Goal: Task Accomplishment & Management: Complete application form

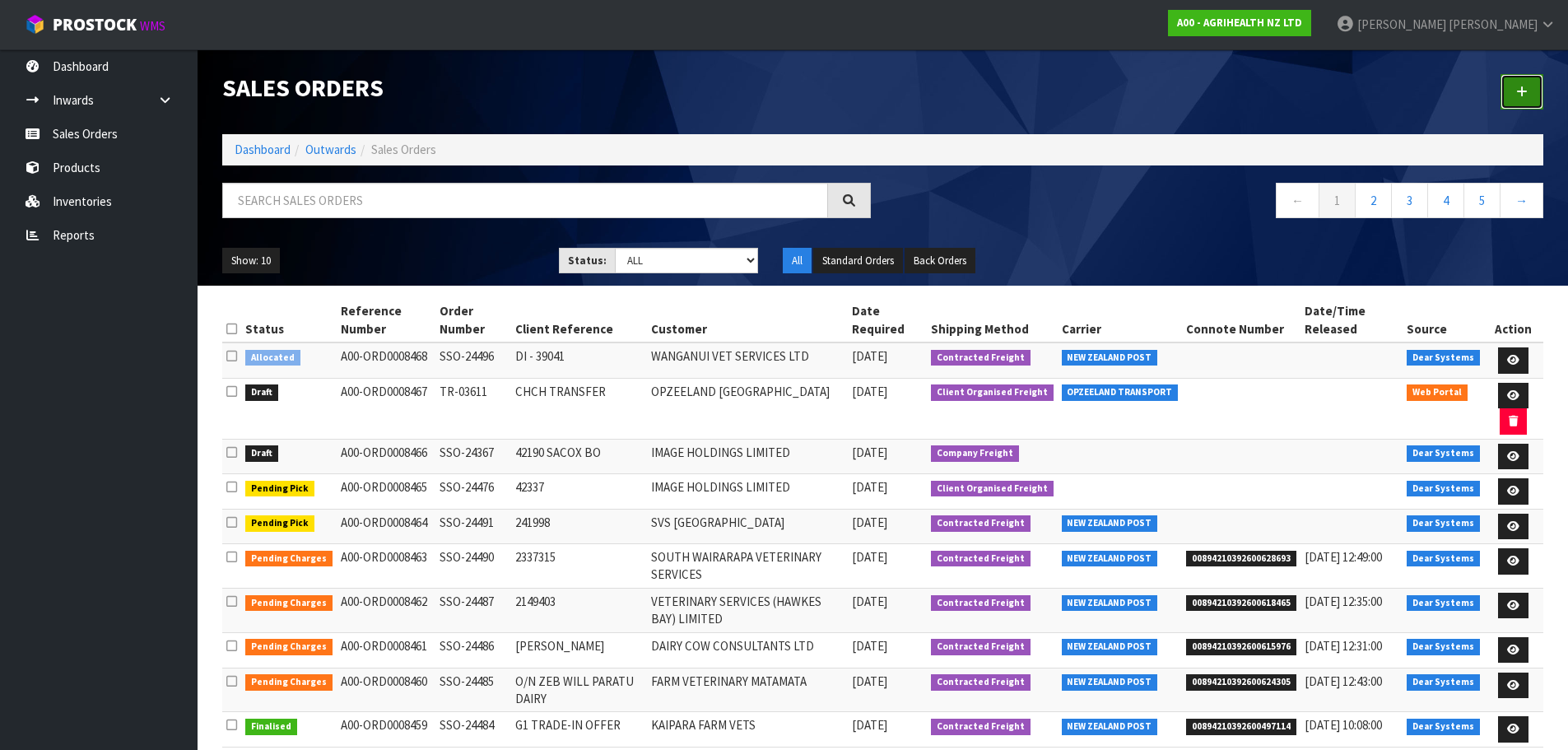
click at [1518, 89] on icon at bounding box center [1521, 92] width 11 height 12
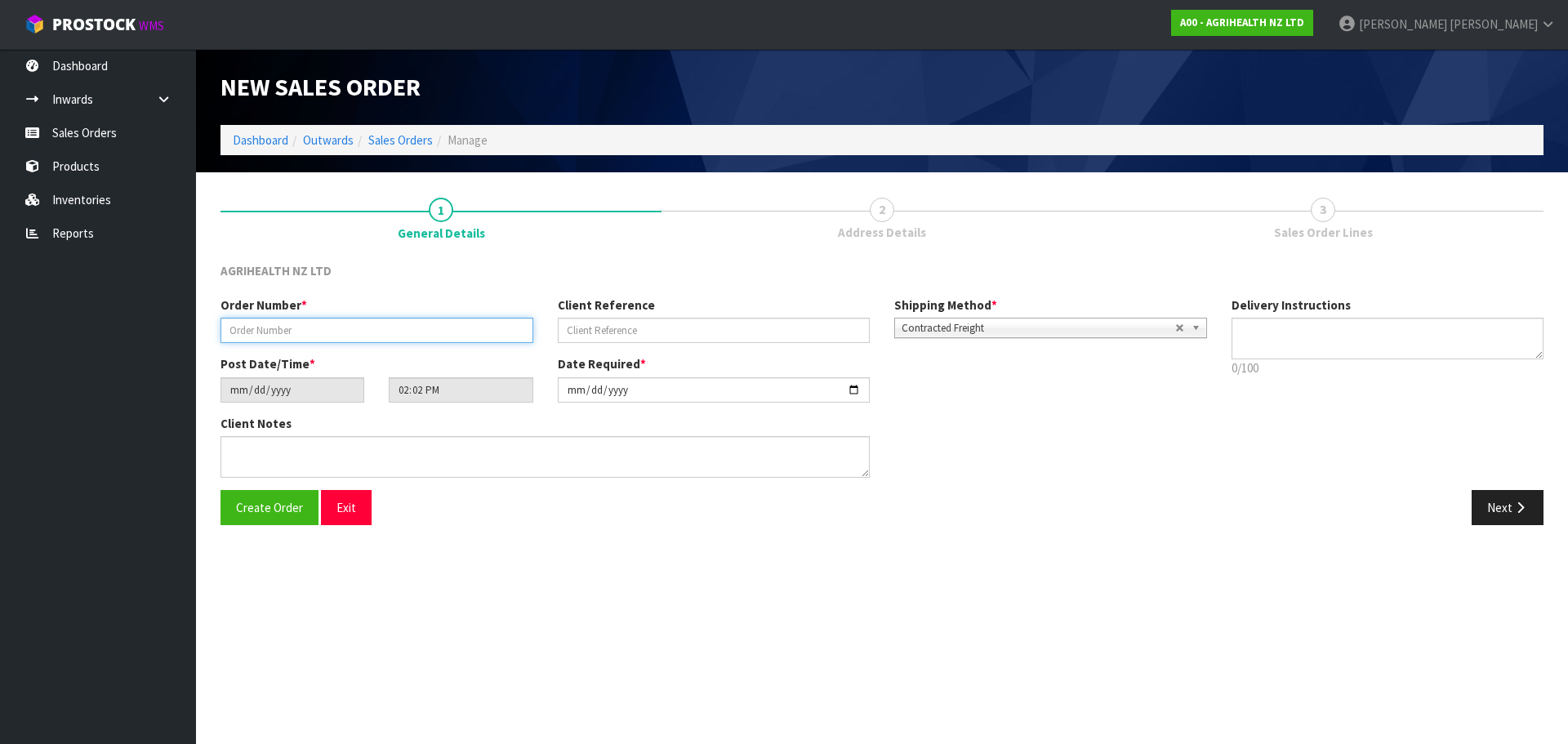
click at [447, 327] on input "text" at bounding box center [376, 330] width 312 height 25
type input "TR-03612"
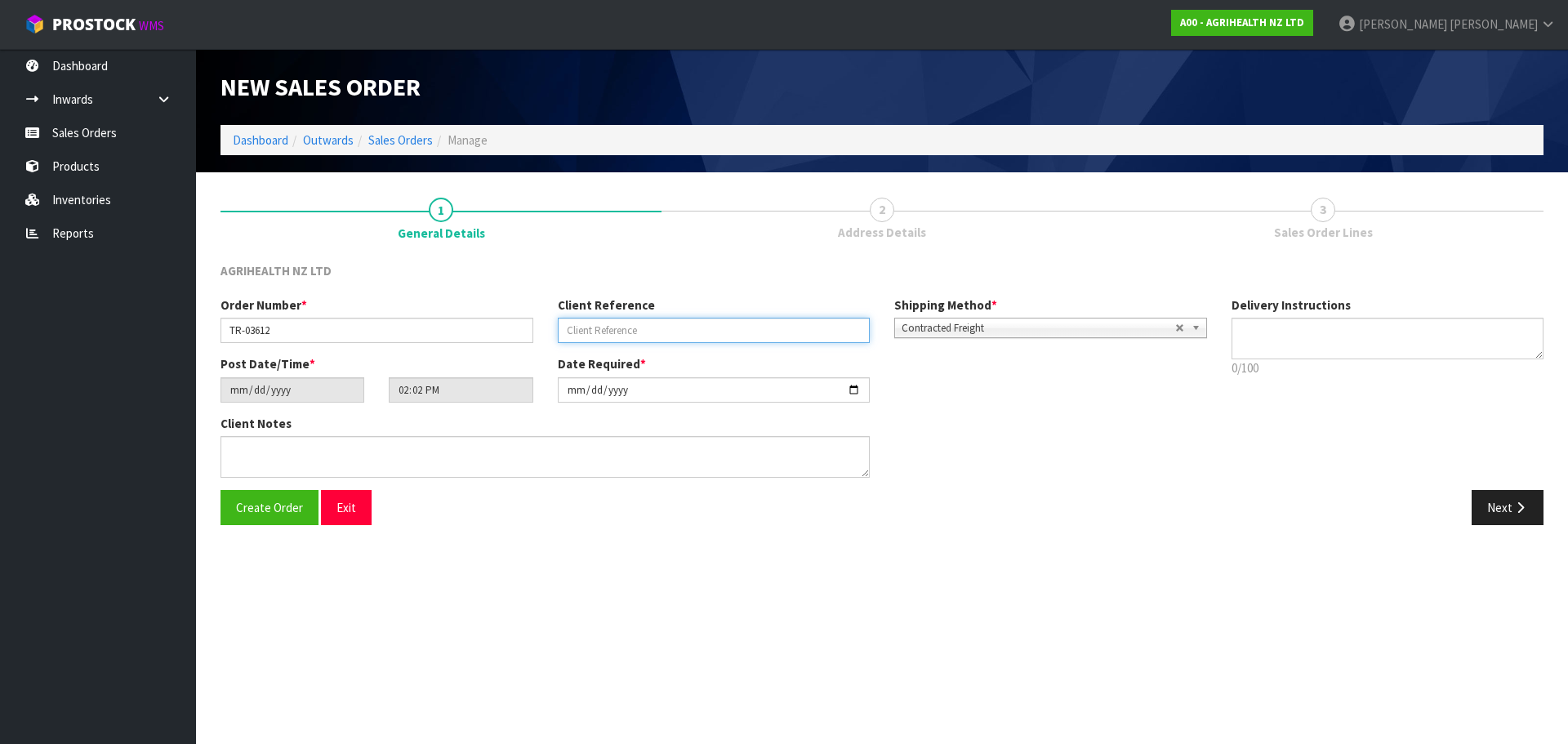
click at [606, 332] on input "text" at bounding box center [714, 330] width 312 height 25
type input "PICK UP"
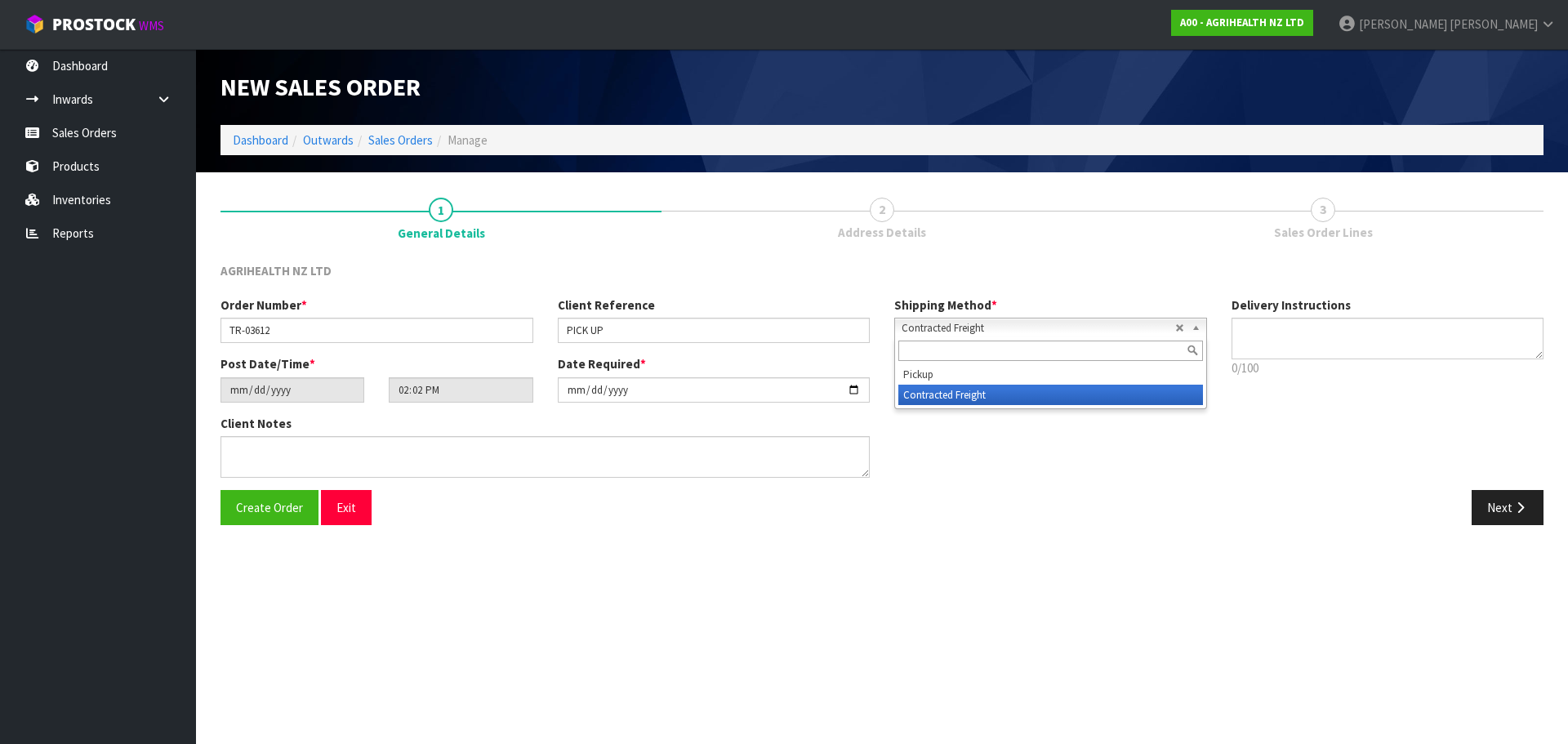
click at [929, 325] on span "Contracted Freight" at bounding box center [1038, 328] width 273 height 20
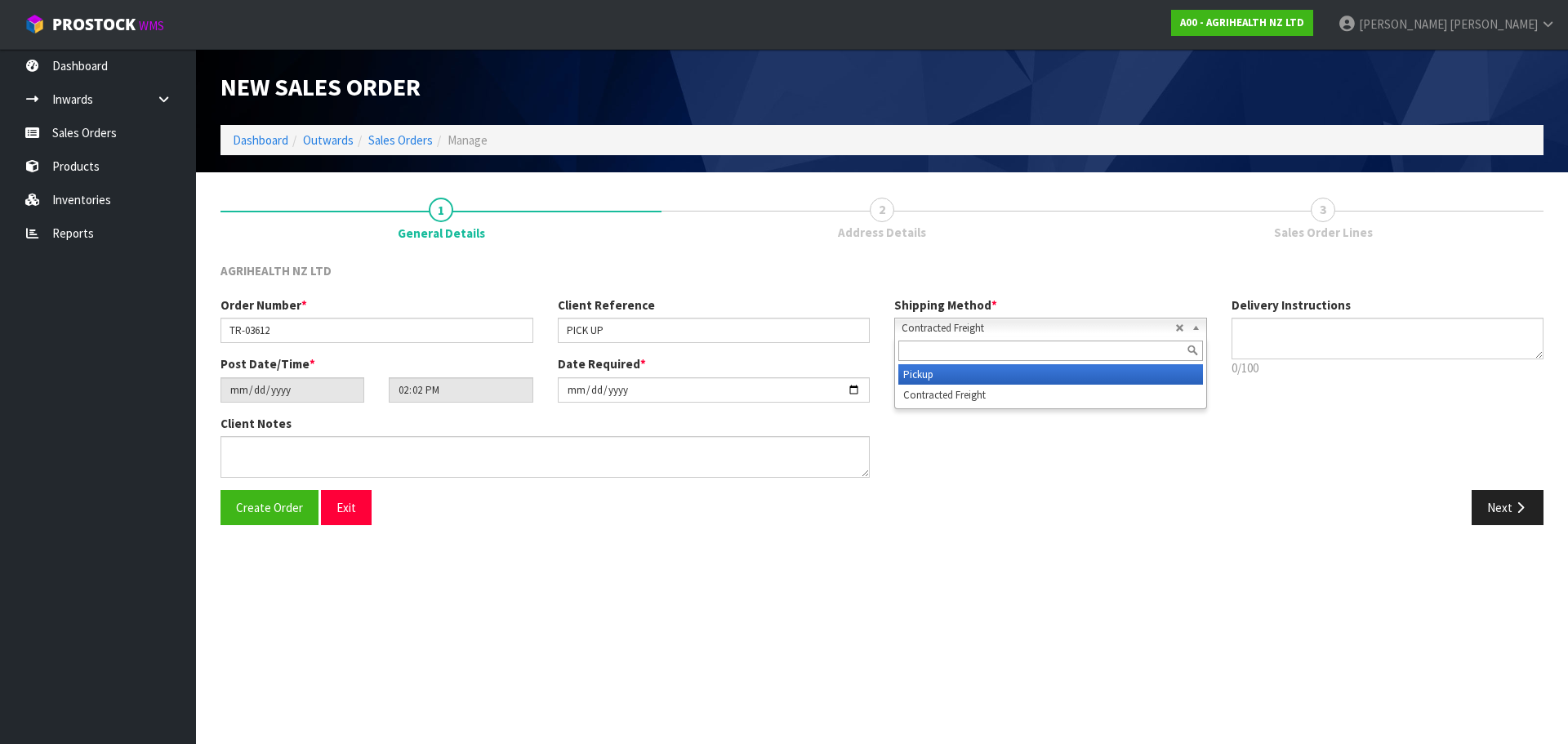
click at [930, 369] on li "Pickup" at bounding box center [1050, 373] width 305 height 20
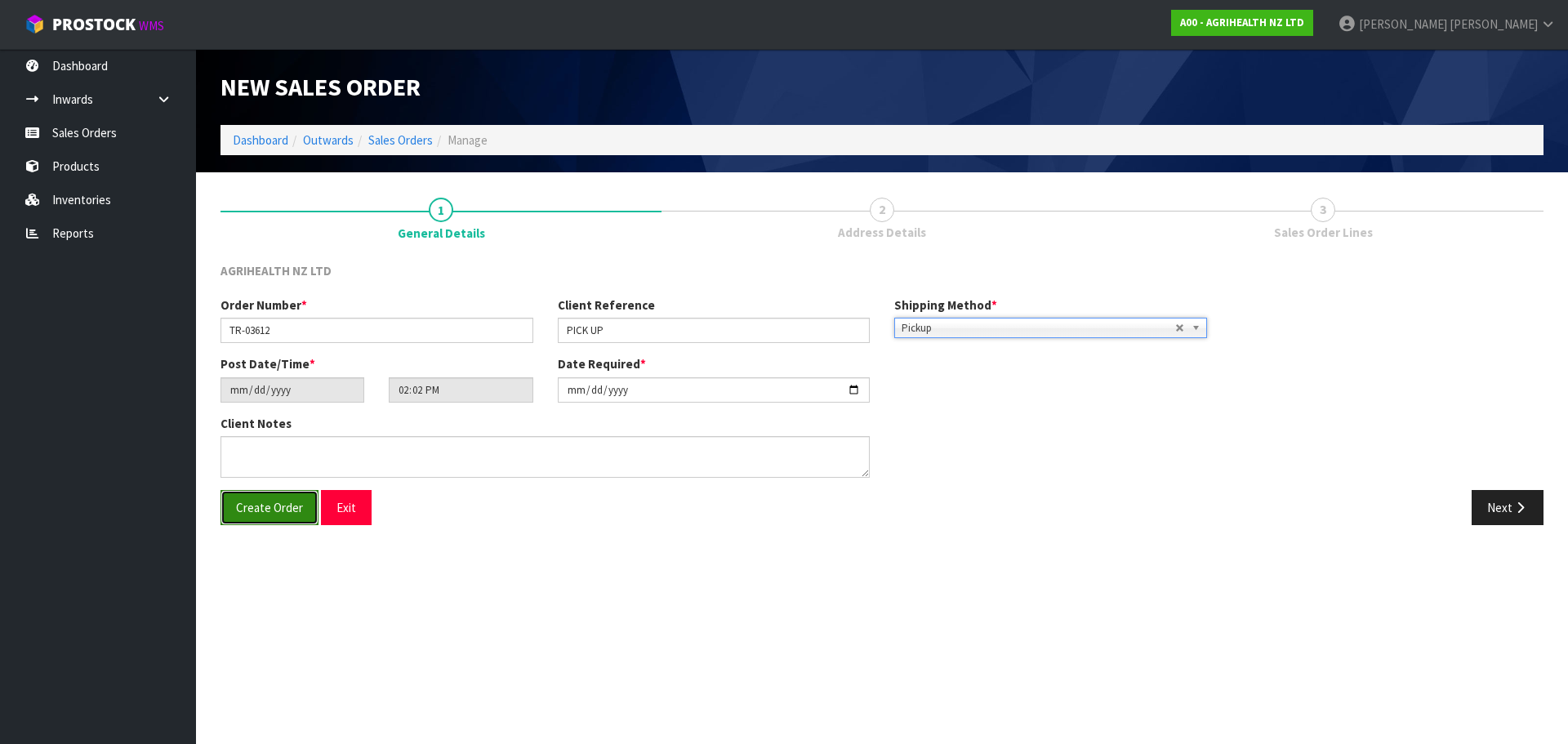
click at [243, 508] on span "Create Order" at bounding box center [269, 507] width 67 height 16
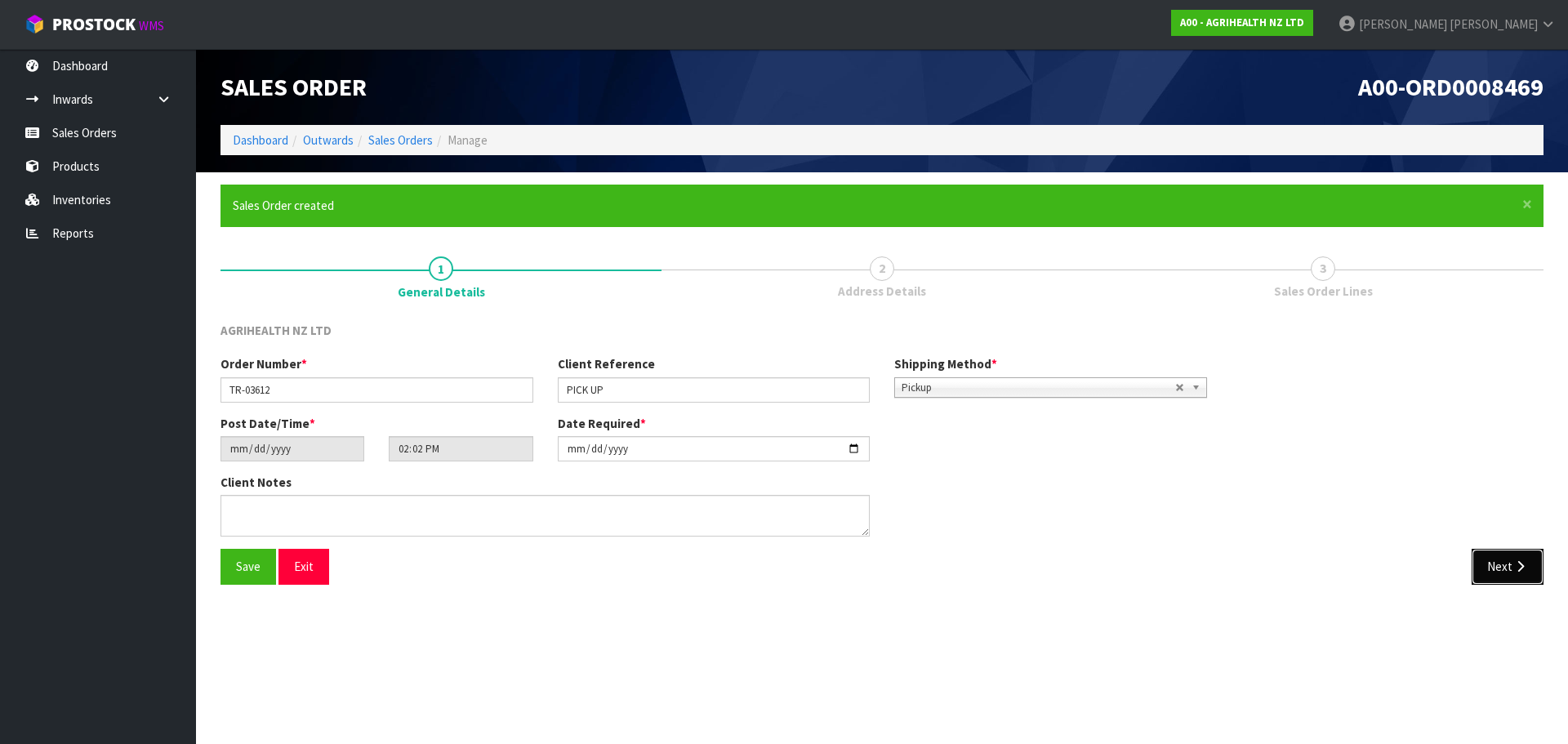
click at [1493, 576] on button "Next" at bounding box center [1507, 566] width 72 height 35
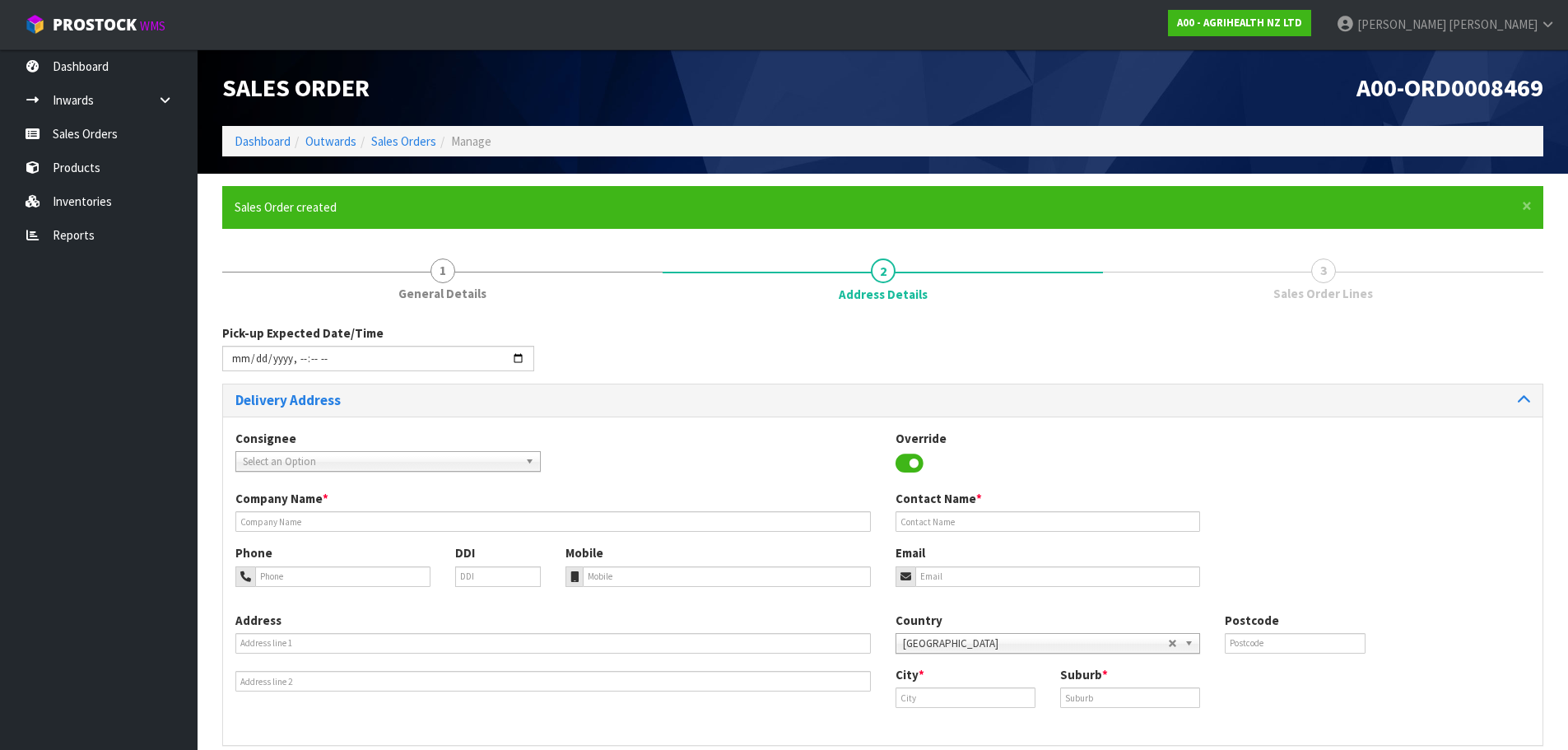
click at [374, 468] on span "Select an Option" at bounding box center [381, 461] width 276 height 20
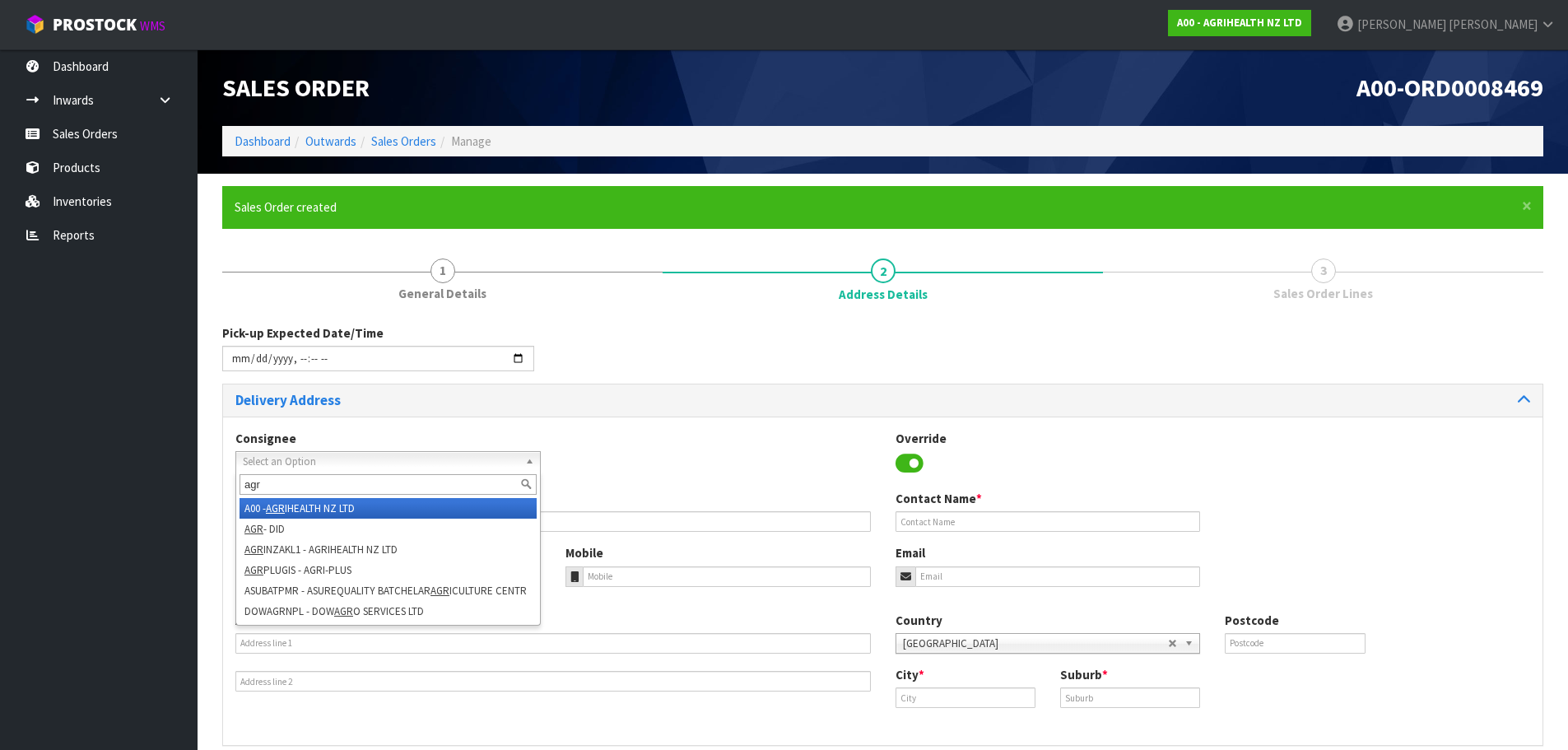
type input "agr"
click at [380, 506] on li "A00 - AGR IHEALTH NZ LTD" at bounding box center [388, 508] width 297 height 20
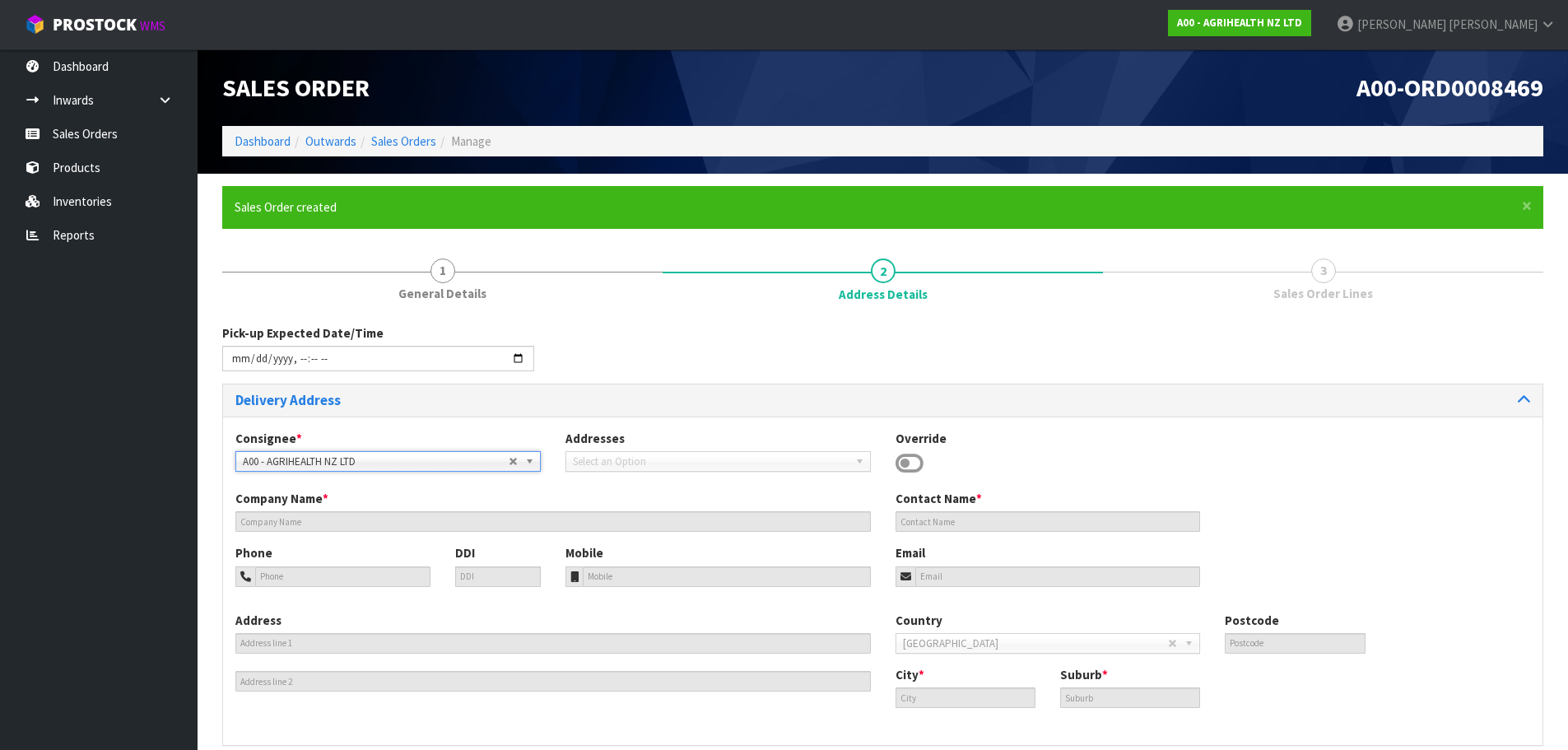
type input "AGRIHEALTH NZ LTD"
type input "[PHONE_NUMBER]"
type input "[EMAIL_ADDRESS][DOMAIN_NAME]"
type input "LEVEL [STREET_ADDRESS]"
type input "1010"
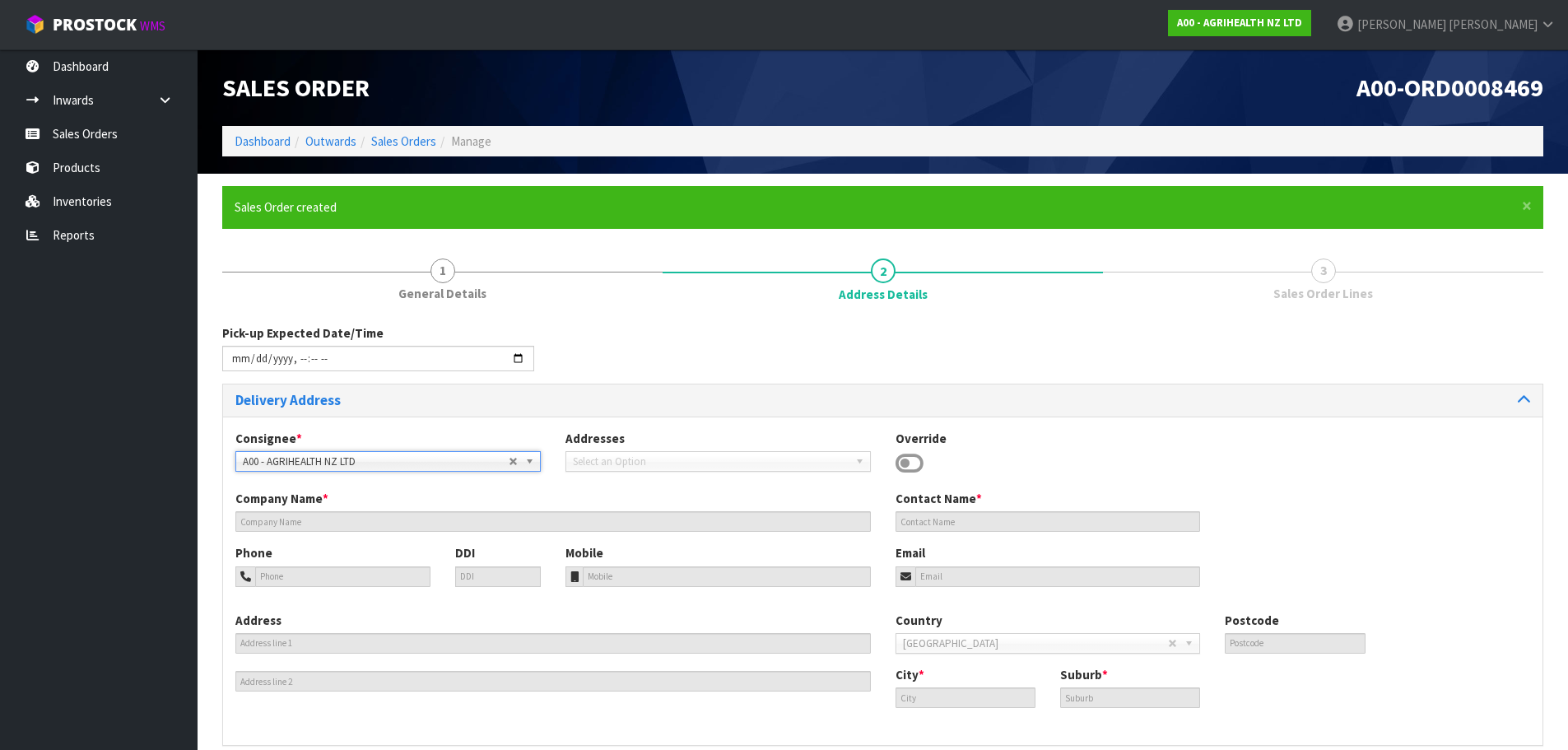
type input "AKL"
type input "GRAFTON"
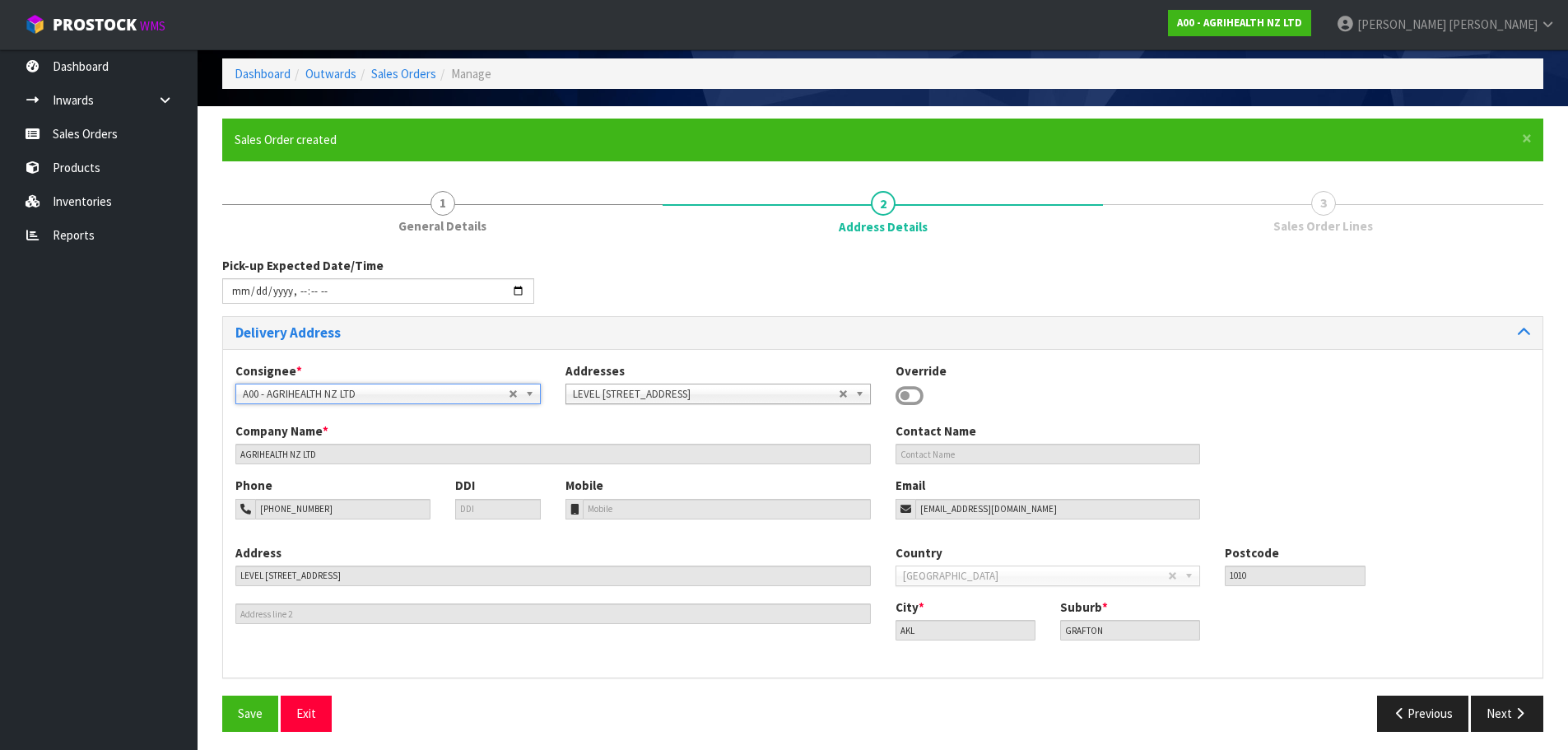
scroll to position [74, 0]
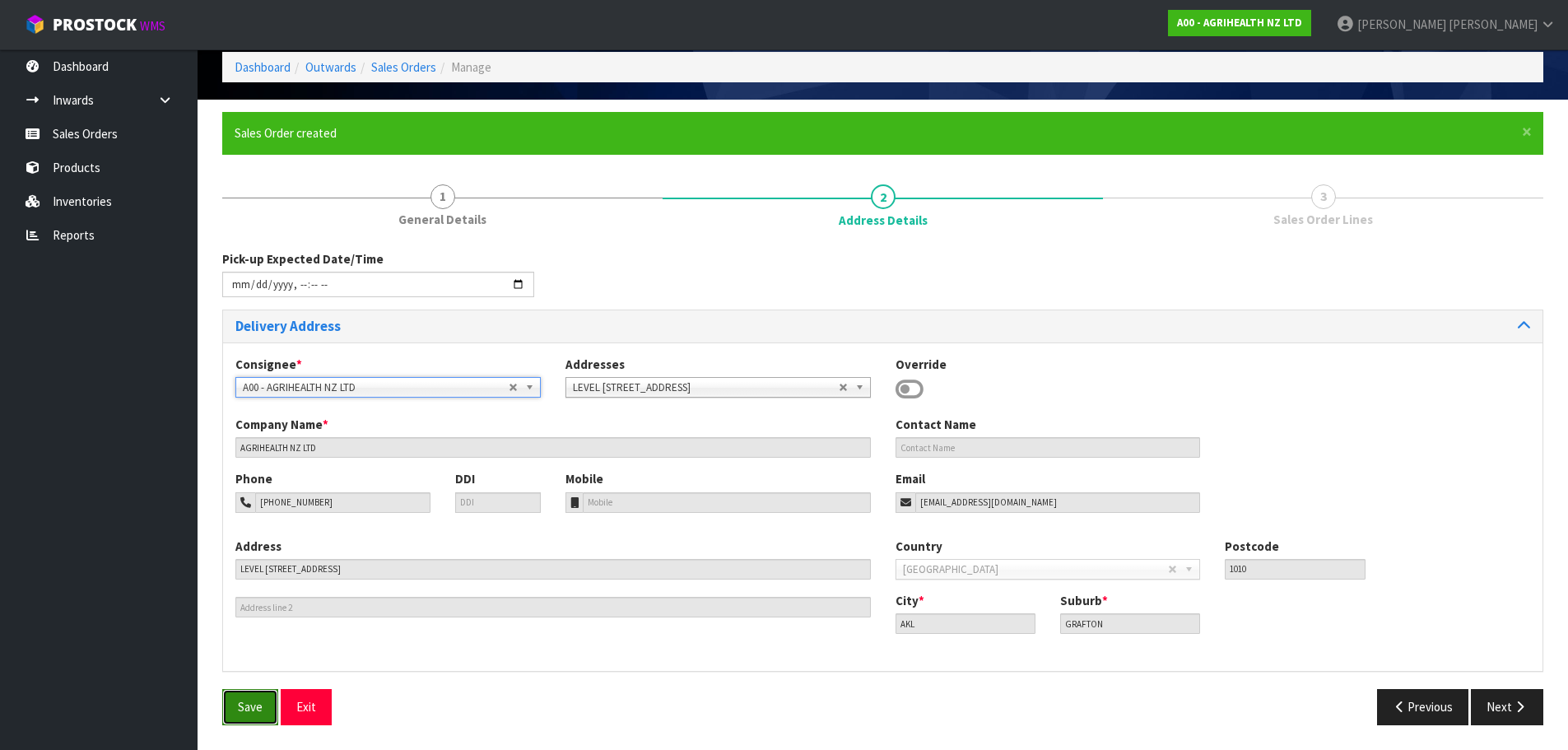
click at [243, 722] on button "Save" at bounding box center [250, 706] width 56 height 35
click at [1505, 712] on button "Next" at bounding box center [1507, 706] width 73 height 35
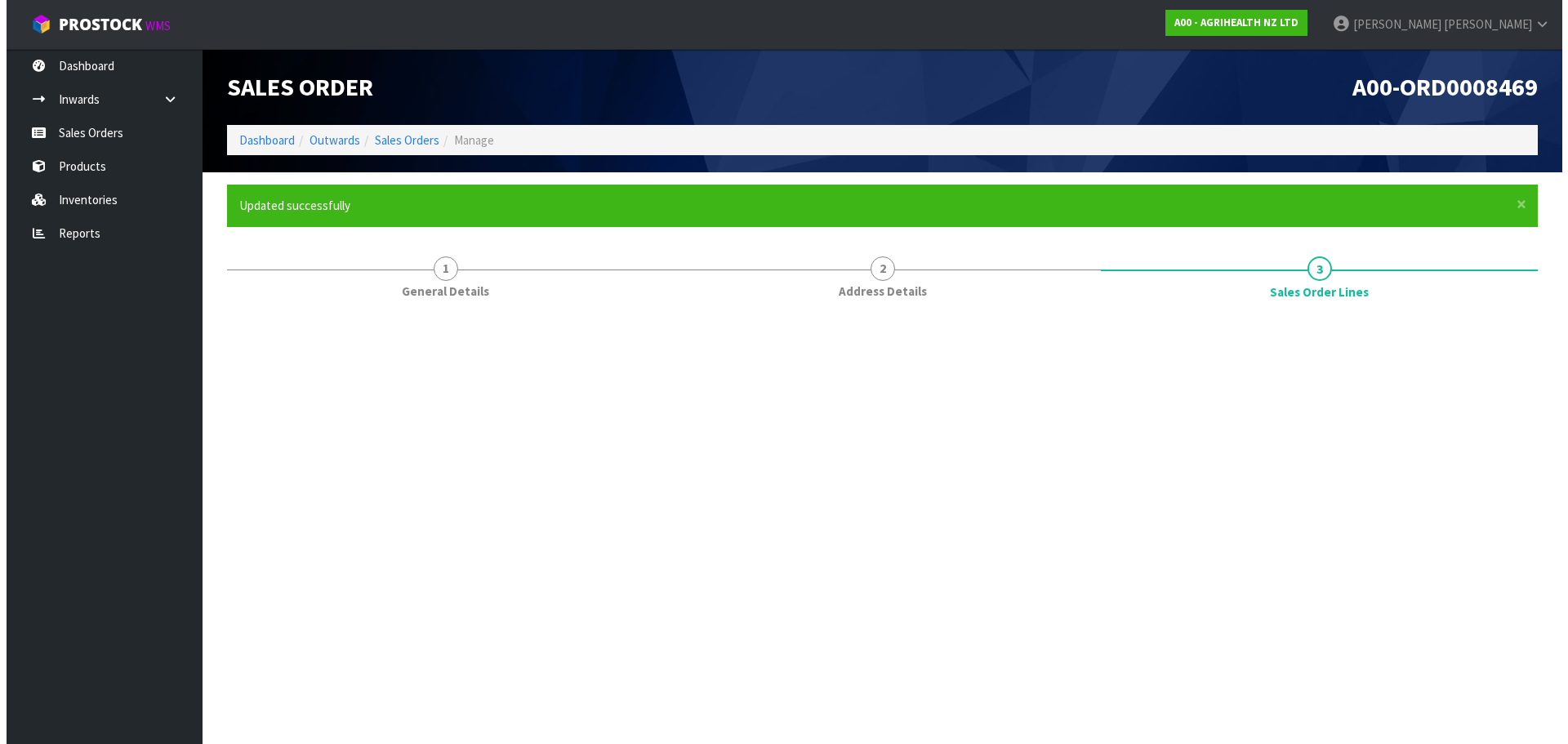
scroll to position [0, 0]
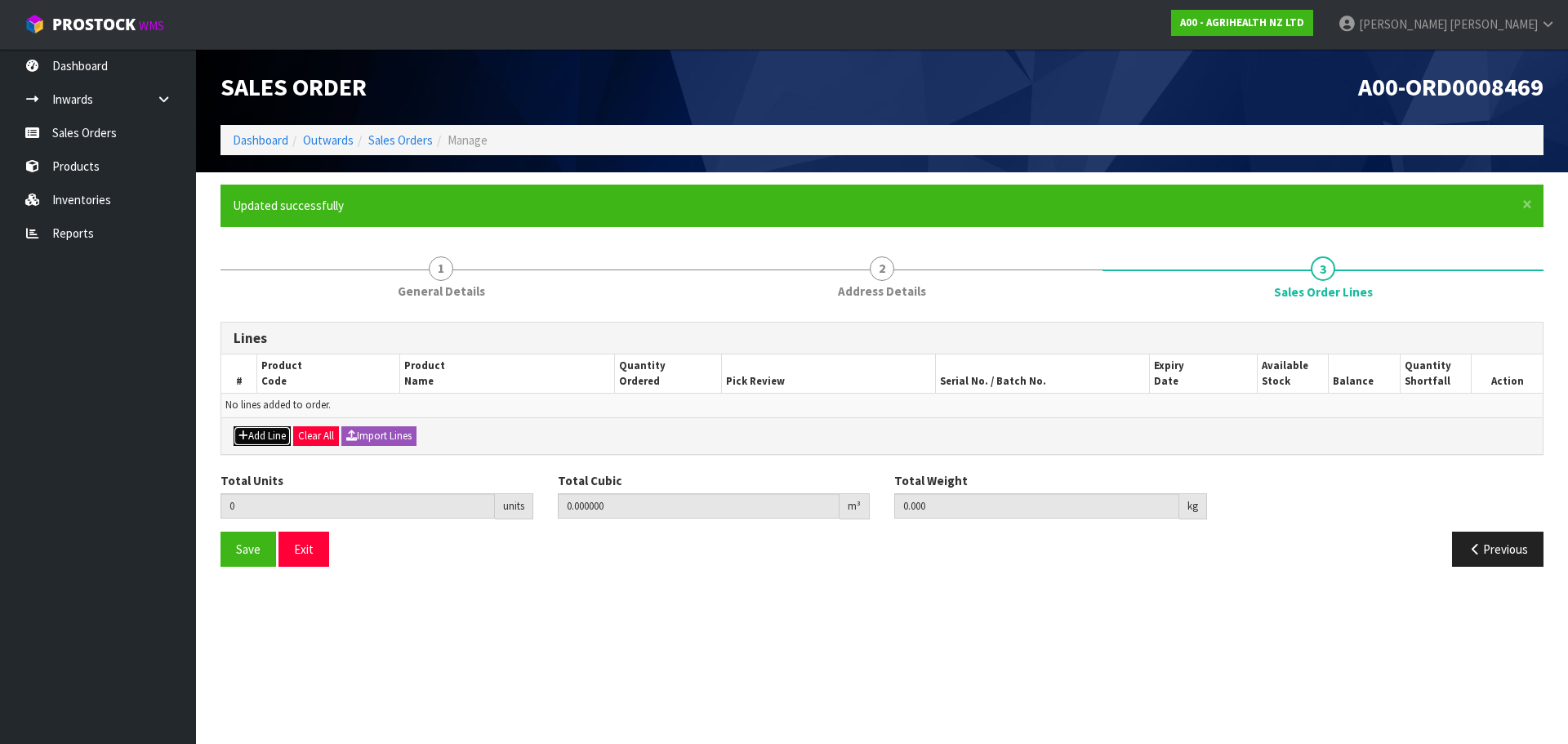
click at [235, 430] on button "Add Line" at bounding box center [262, 436] width 57 height 20
type input "0"
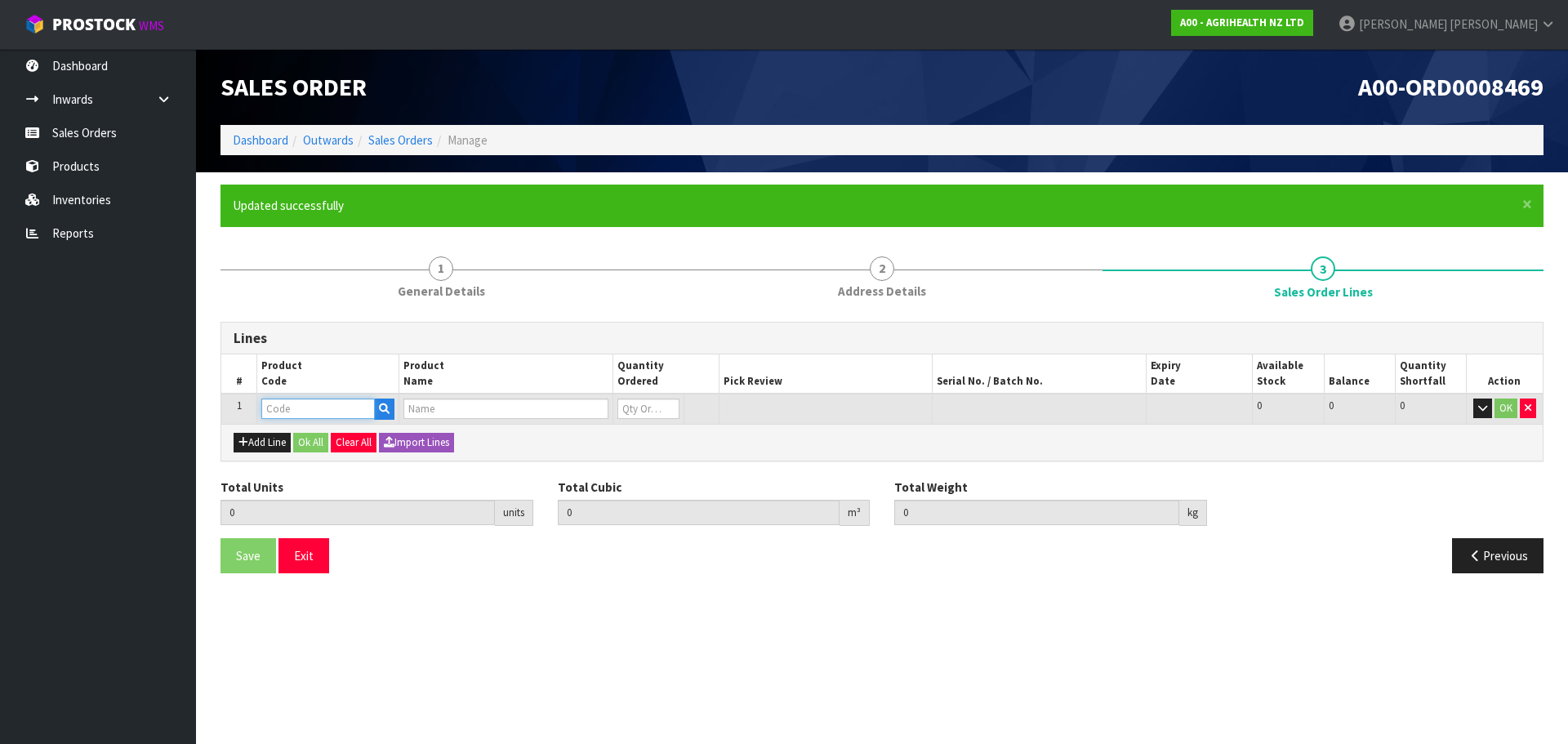
click at [310, 404] on input "text" at bounding box center [318, 408] width 113 height 20
type input "9463"
type input "0.000000"
type input "0.000"
type input "EMPTY BOX FOR PREGBOOST 500 COW PACK"
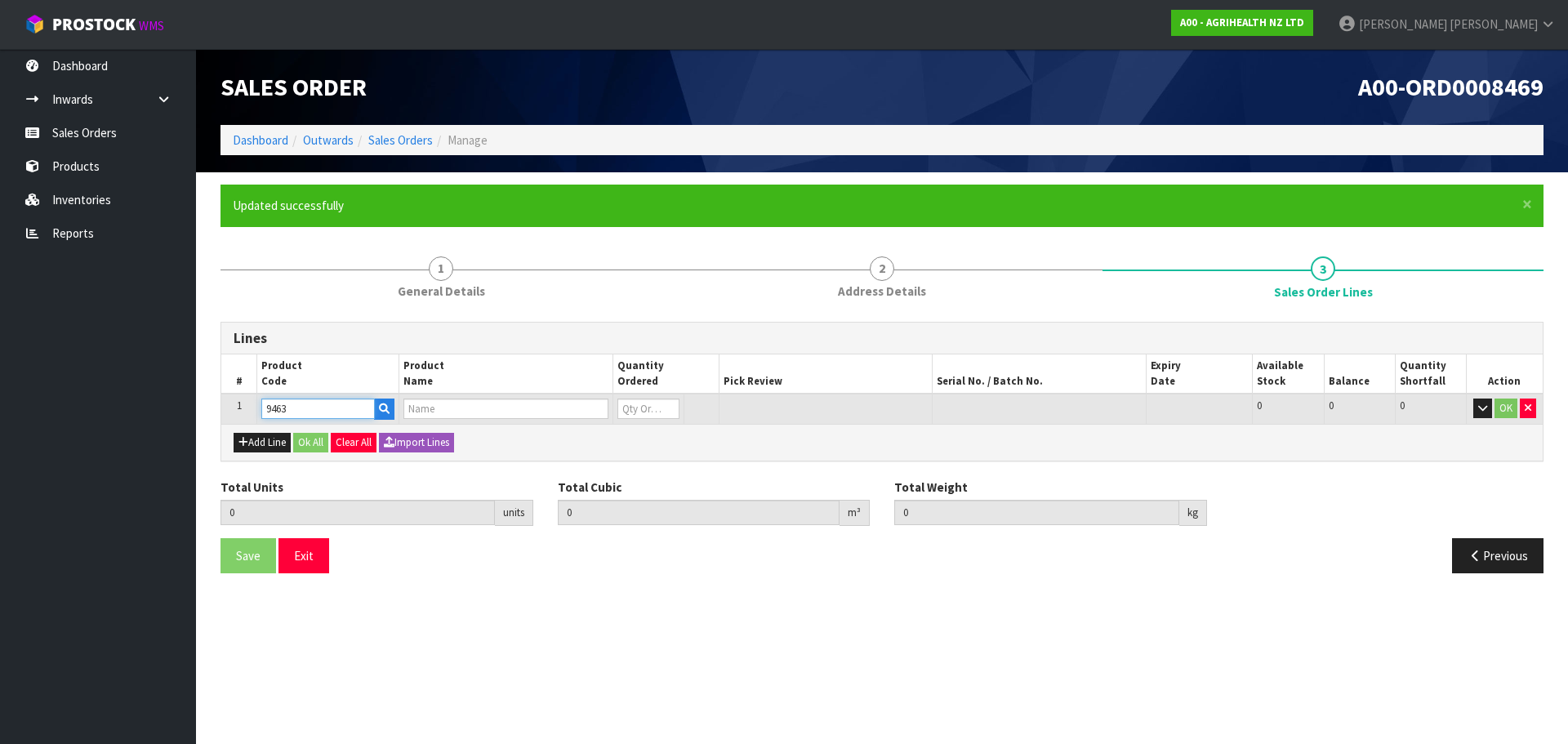
type input "0"
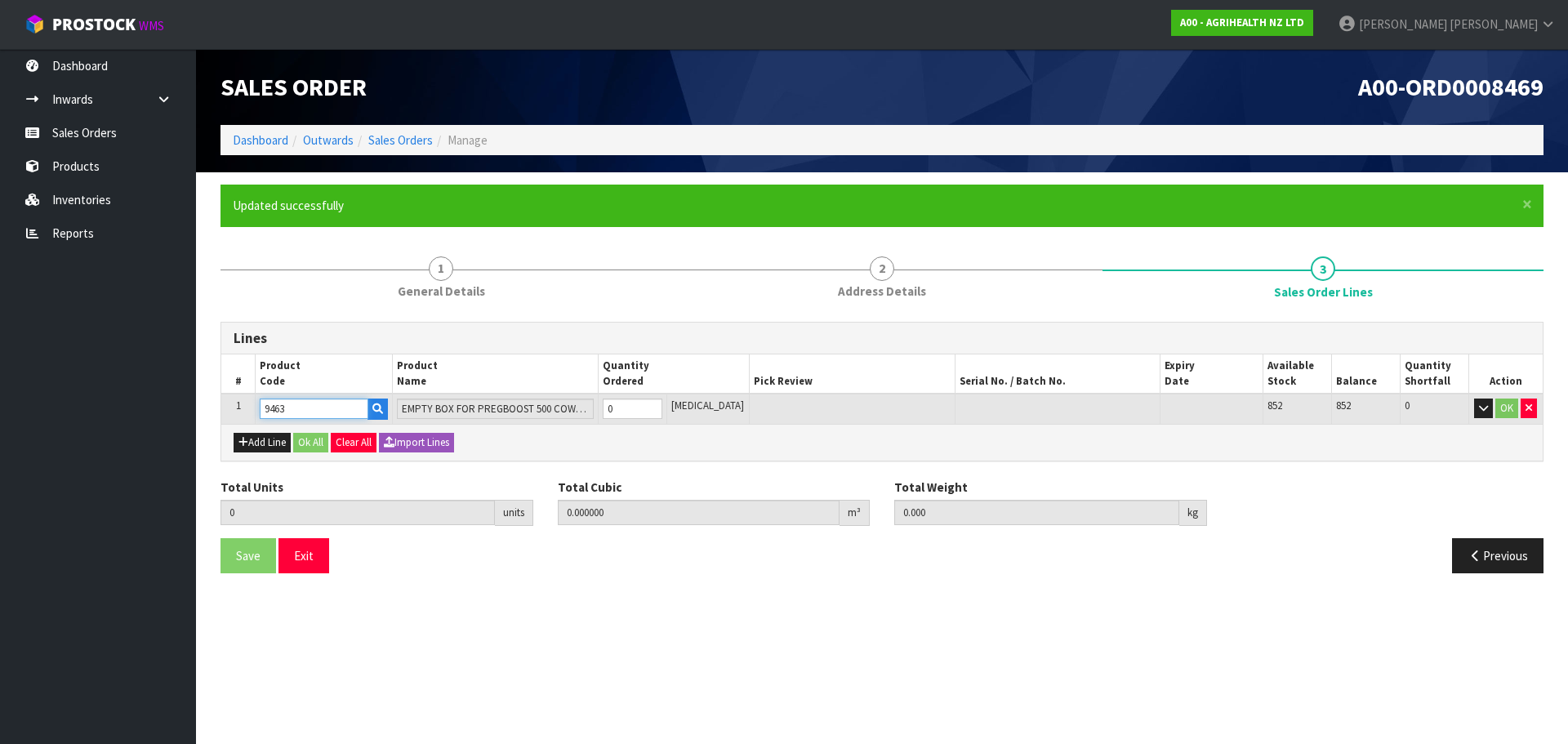
type input "9463"
type input "2"
type input "0.003182"
type input "0.2"
type input "2"
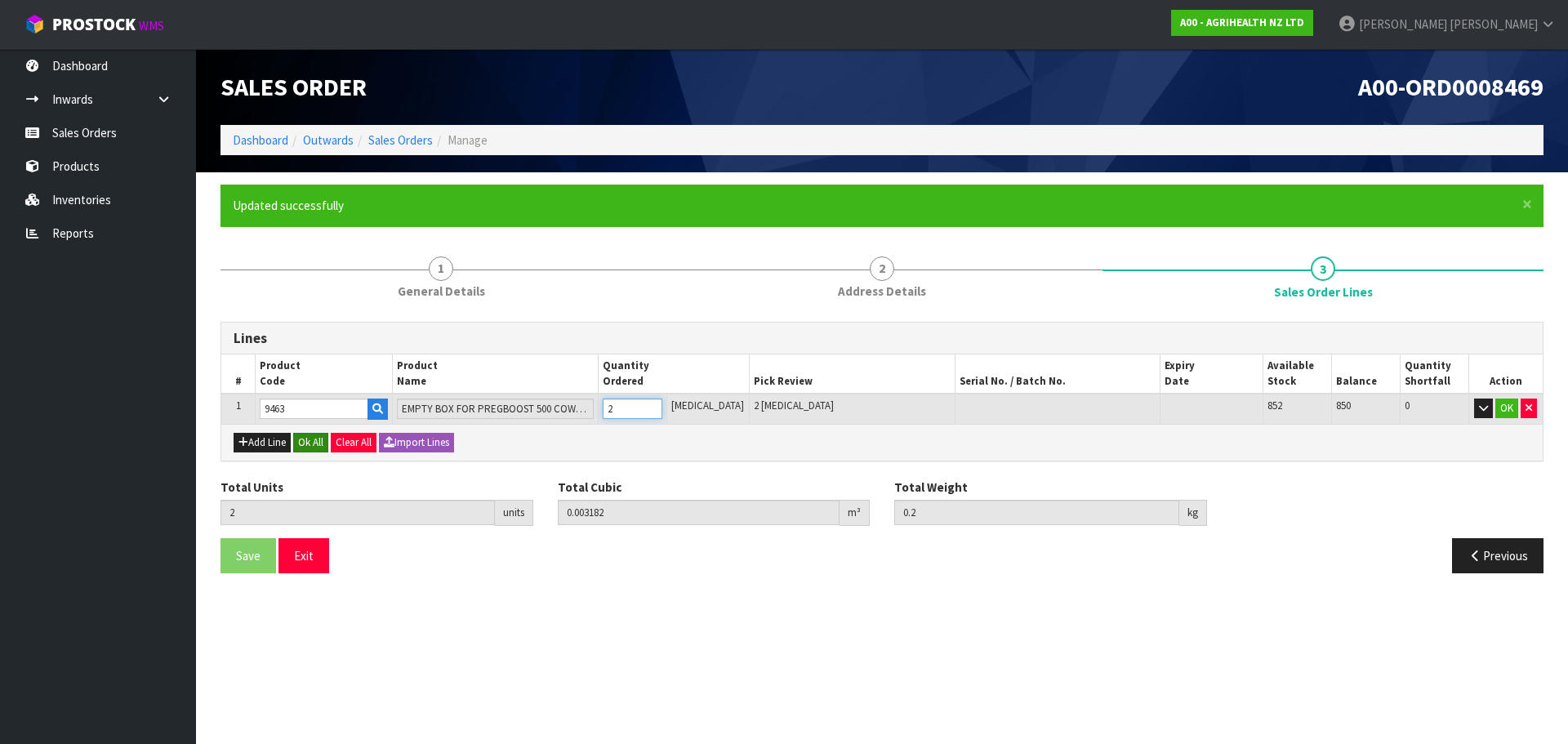
type input "25"
type input "0.039775"
type input "2.5"
type input "25"
type input "2"
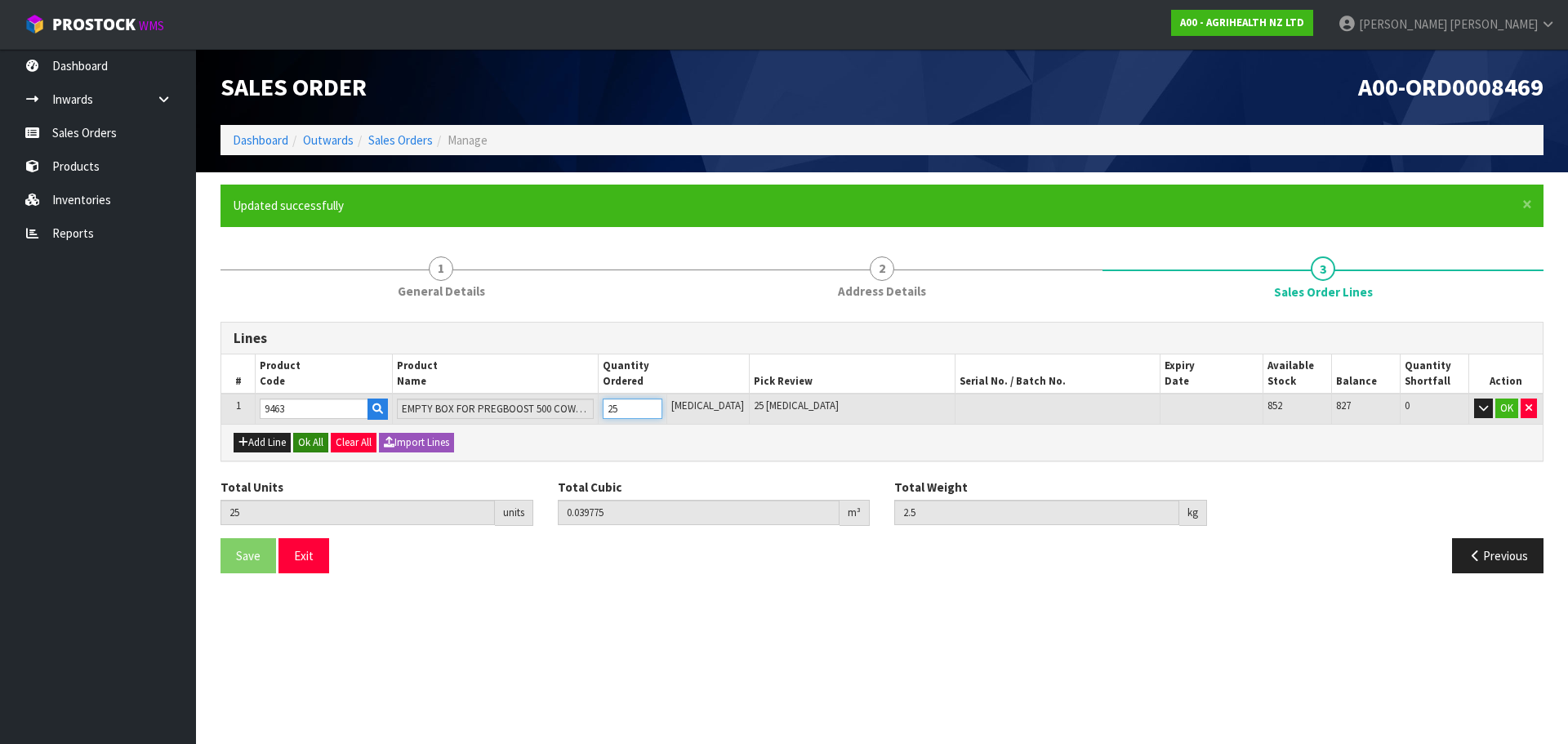
type input "0.003182"
type input "0.2"
type input "2"
type input "0"
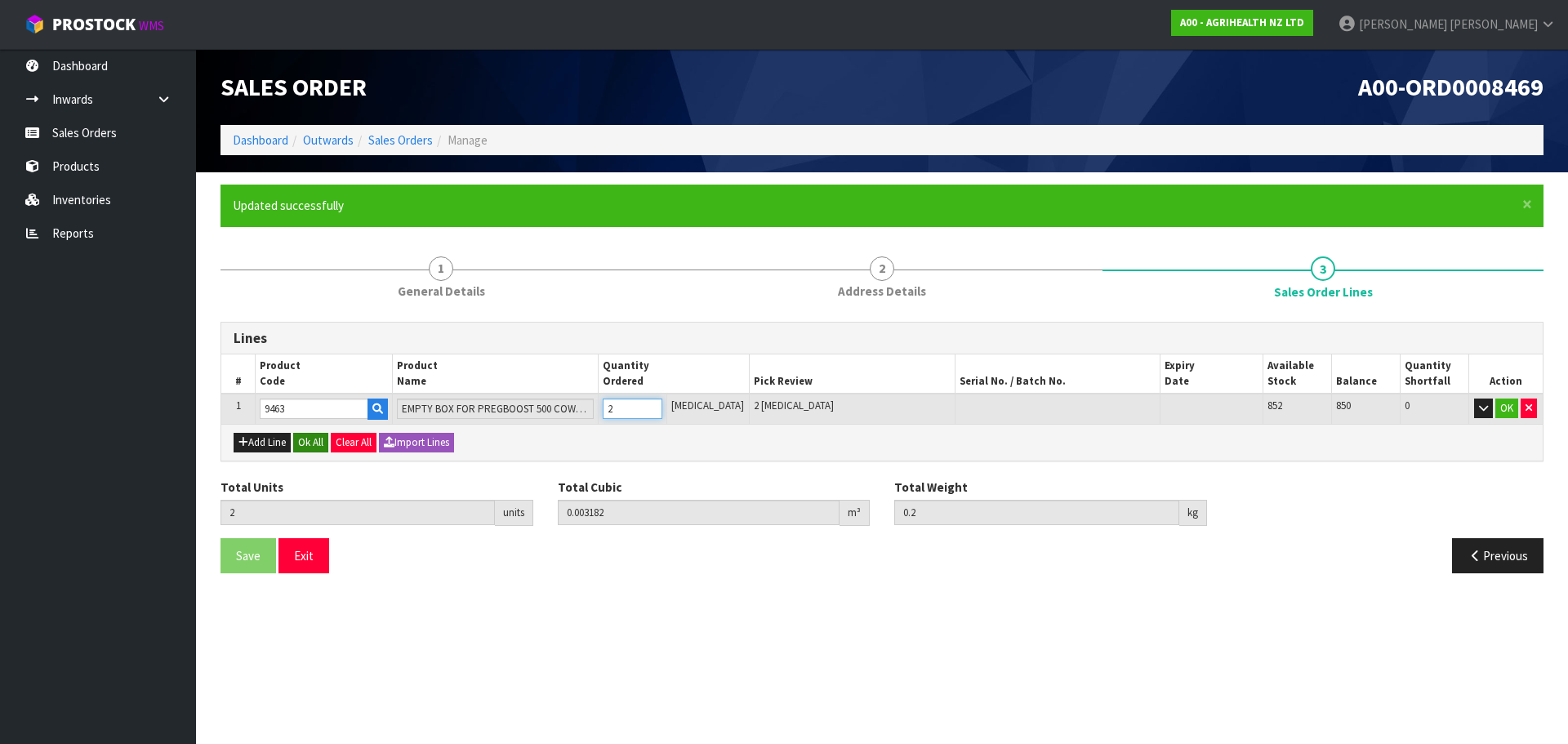
type input "0"
type input "3"
type input "0.004773"
type input "0.3"
type input "3"
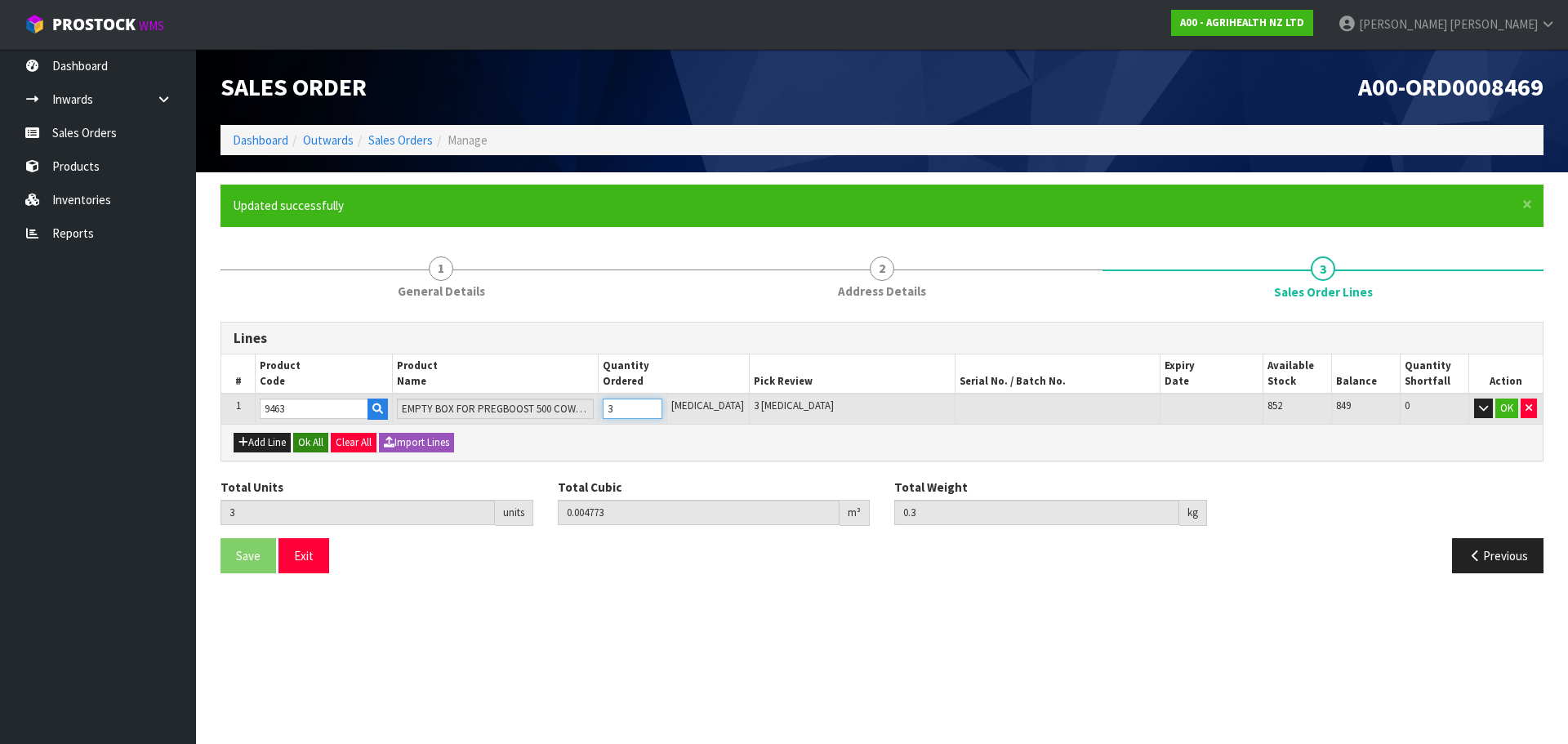
type input "30"
type input "0.028638"
type input "4"
type input "30"
click at [318, 440] on button "Ok All" at bounding box center [311, 442] width 35 height 20
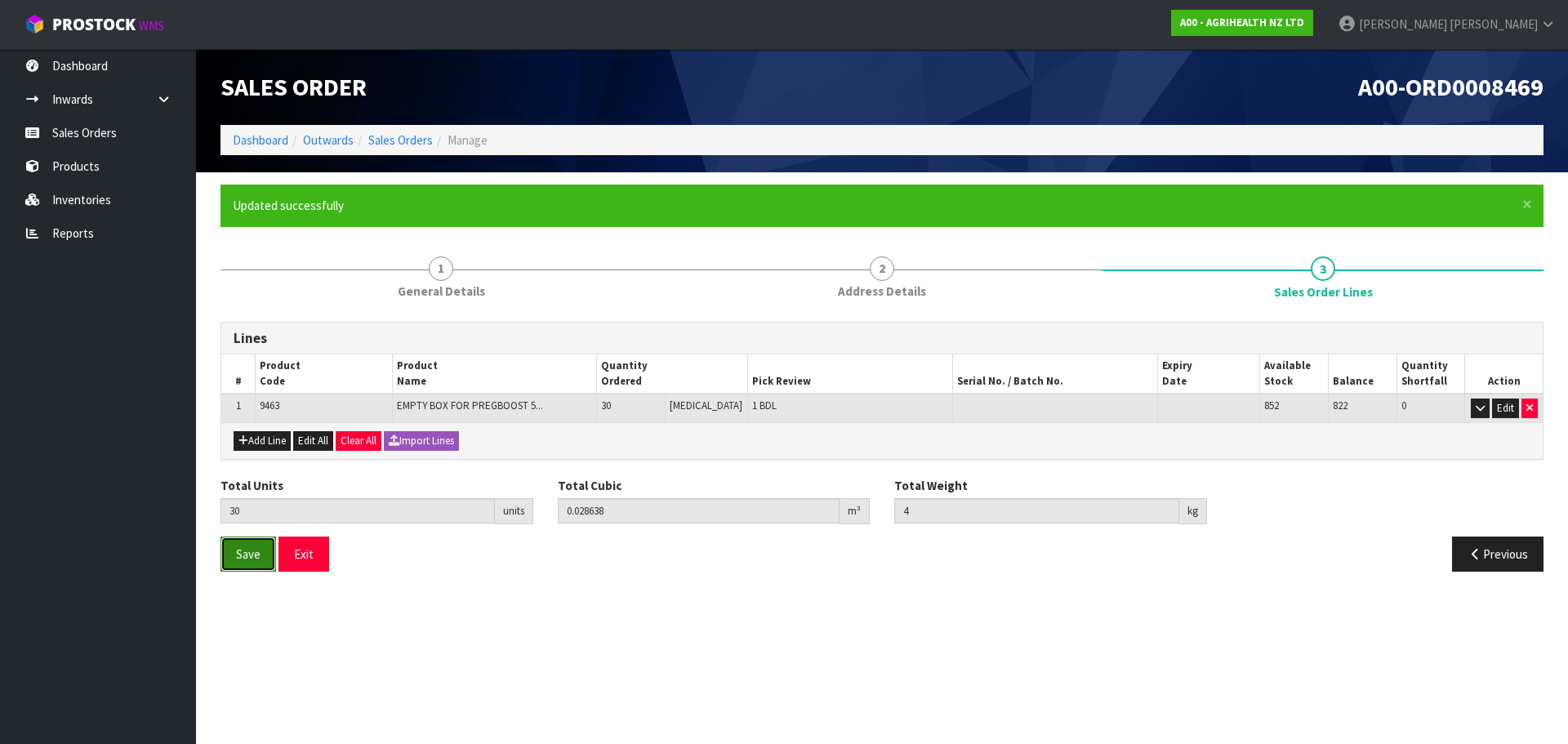
click at [243, 555] on span "Save" at bounding box center [248, 554] width 24 height 16
